Goal: Information Seeking & Learning: Find specific fact

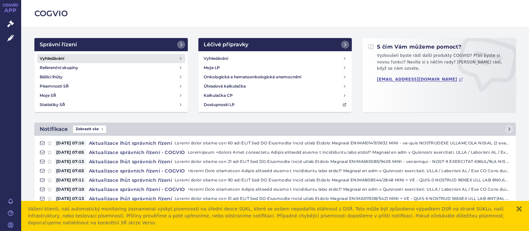
click at [54, 57] on h4 "Vyhledávání" at bounding box center [52, 58] width 24 height 7
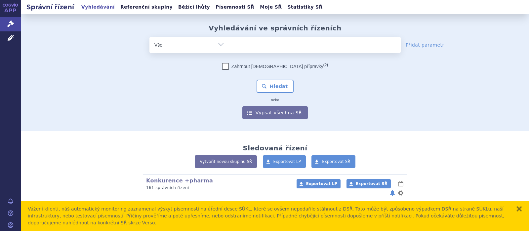
click at [274, 46] on ul at bounding box center [315, 44] width 172 height 14
click at [229, 46] on select at bounding box center [229, 44] width 0 height 17
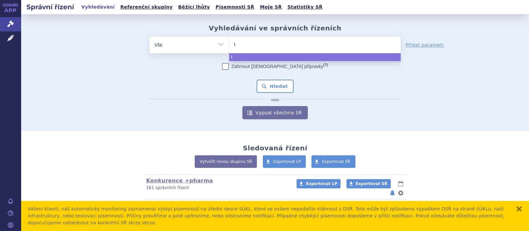
type input "ta"
type input "tams"
type input "tamsu"
type input "tamsul"
type input "tamsulos"
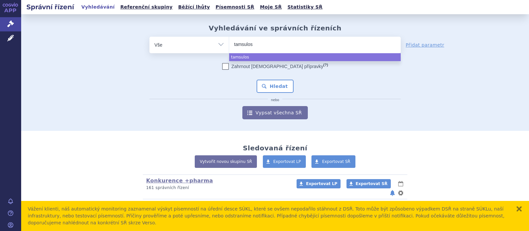
type input "tamsulosi"
type input "tamsulosin"
select select "tamsulosin"
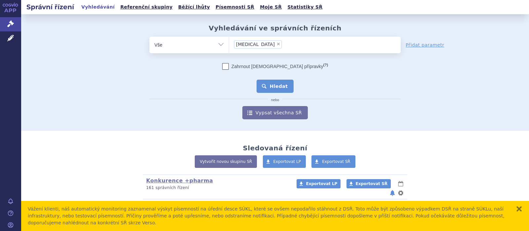
click at [280, 87] on button "Hledat" at bounding box center [275, 86] width 37 height 13
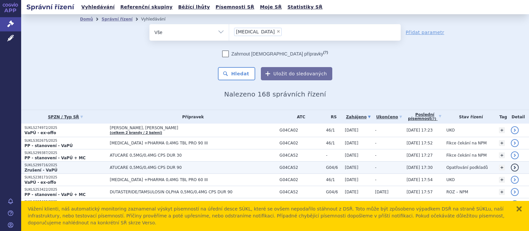
scroll to position [43, 0]
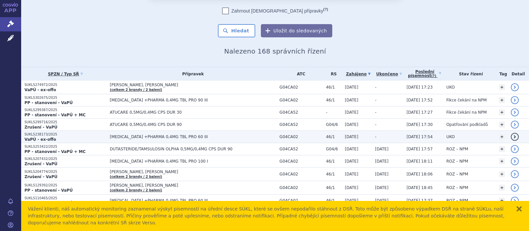
click at [173, 138] on span "TAMSULOSIN +PHARMA 0,4MG TBL PRO 60 III" at bounding box center [192, 137] width 165 height 5
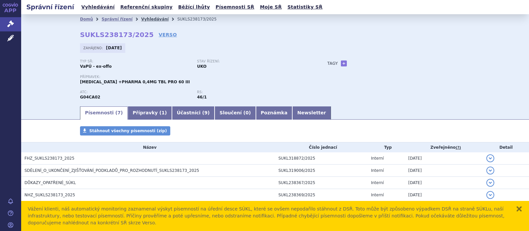
click at [147, 19] on link "Vyhledávání" at bounding box center [154, 19] width 27 height 5
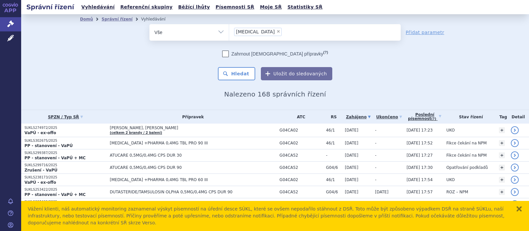
click at [277, 33] on span "×" at bounding box center [279, 31] width 4 height 4
click at [229, 33] on select "tamsulosin" at bounding box center [229, 32] width 0 height 17
select select
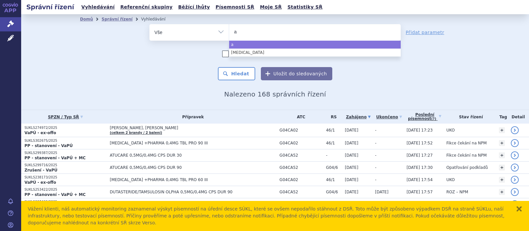
type input "ar"
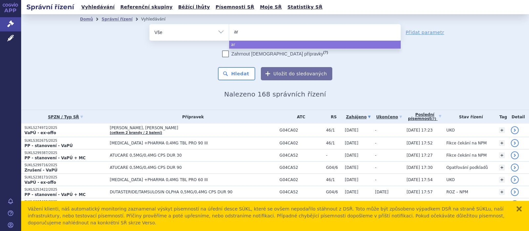
type input "ari"
type input "arip"
type input "aripi"
type input "aripipi"
type input "aripip"
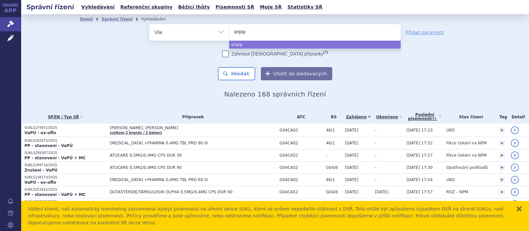
type input "aripipi"
type input "aripipipra"
type input "aripipipraz"
type input "aripipiprazo"
type input "aripipiprazol"
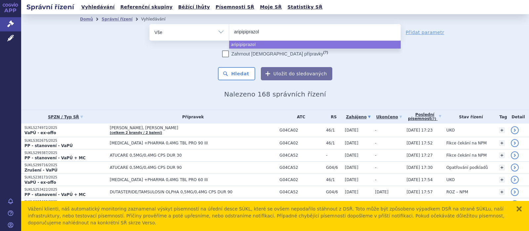
select select "aripipiprazol"
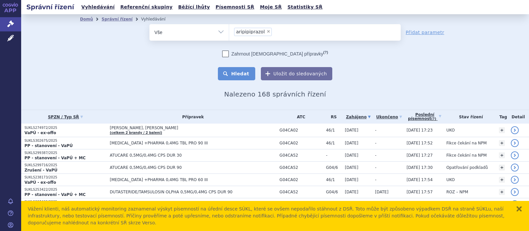
click at [247, 77] on button "Hledat" at bounding box center [236, 73] width 37 height 13
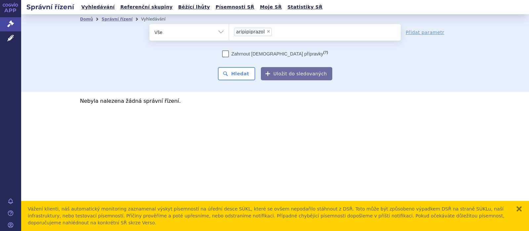
click at [263, 29] on li "× aripipiprazol" at bounding box center [253, 32] width 38 height 8
click at [229, 29] on select "aripipiprazol" at bounding box center [229, 32] width 0 height 17
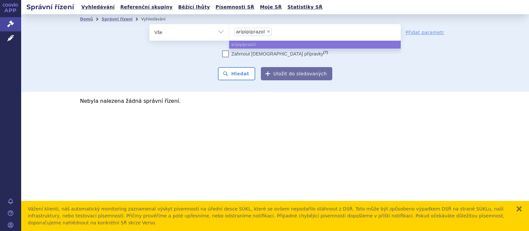
click at [267, 31] on span "×" at bounding box center [269, 31] width 4 height 4
click at [229, 31] on select "aripipiprazol" at bounding box center [229, 32] width 0 height 17
select select
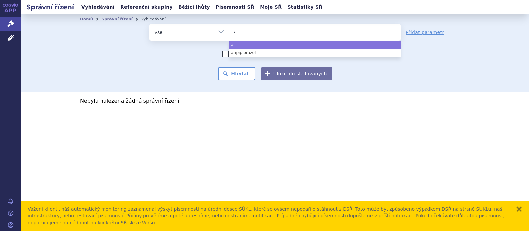
type input "ar"
type input "ari"
type input "aripi"
type input "aripip"
type input "aripipr"
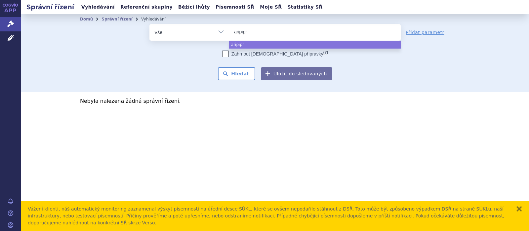
type input "aripipra"
type input "aripipraz"
type input "aripiprazo"
type input "aripiprazol"
select select "aripiprazol"
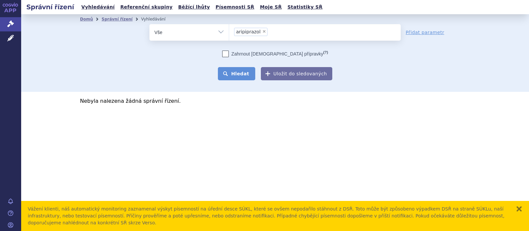
click at [244, 73] on button "Hledat" at bounding box center [236, 73] width 37 height 13
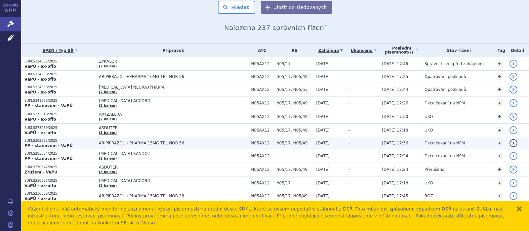
scroll to position [86, 0]
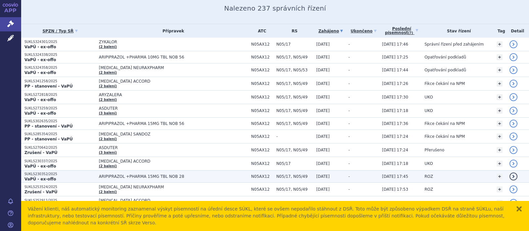
click at [133, 175] on span "ARIPIPRAZOL +PHARMA 15MG TBL NOB 28" at bounding box center [173, 176] width 149 height 5
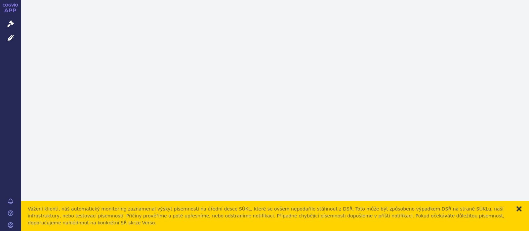
click at [521, 212] on button "zavřít" at bounding box center [519, 209] width 7 height 7
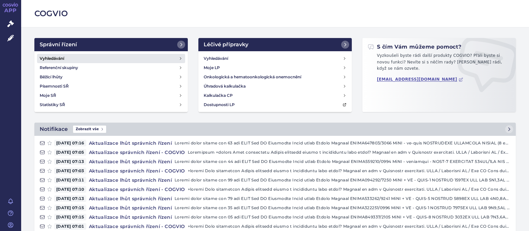
click at [55, 57] on h4 "Vyhledávání" at bounding box center [52, 58] width 24 height 7
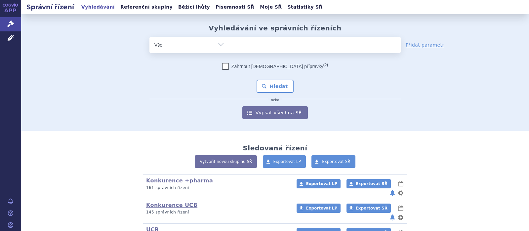
click at [263, 44] on ul at bounding box center [315, 44] width 172 height 14
click at [229, 44] on select at bounding box center [229, 44] width 0 height 17
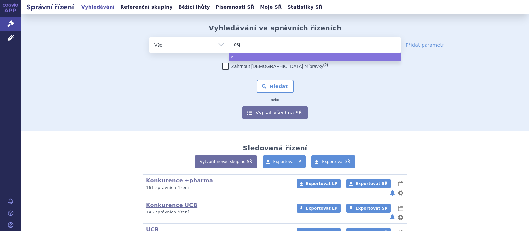
type input "ospo"
type input "ospol"
type input "ospolo"
type input "ospolot"
select select "ospolot"
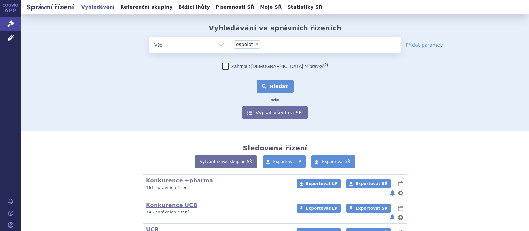
click at [272, 80] on button "Hledat" at bounding box center [275, 86] width 37 height 13
